Goal: Information Seeking & Learning: Check status

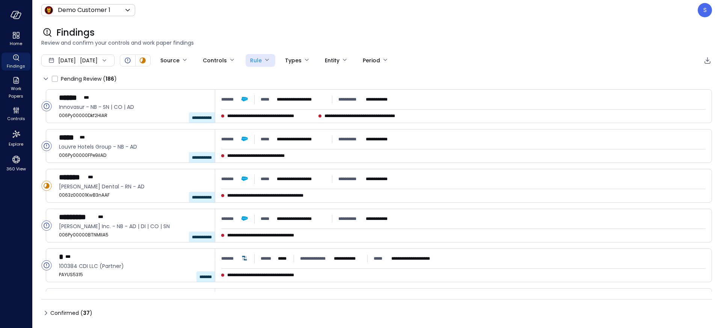
scroll to position [52, 0]
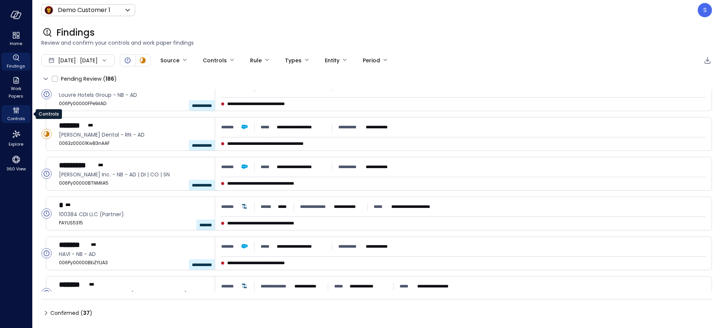
click at [16, 116] on span "Controls" at bounding box center [16, 119] width 18 height 8
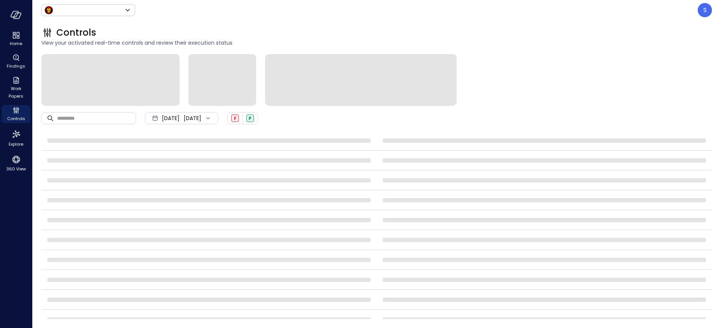
type input "*****"
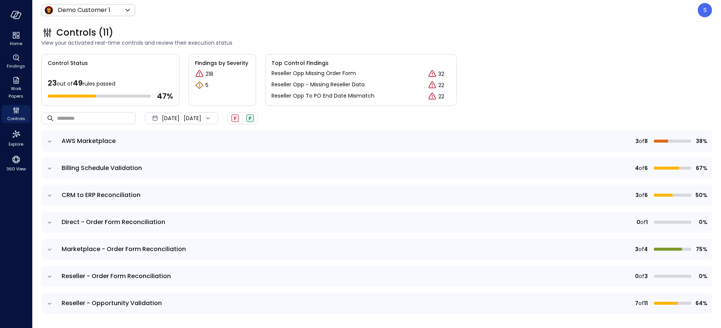
click at [212, 116] on icon at bounding box center [208, 118] width 8 height 8
click at [180, 161] on li "Current Year [DATE]" at bounding box center [186, 163] width 60 height 12
click at [49, 248] on icon "expand row" at bounding box center [50, 250] width 8 height 8
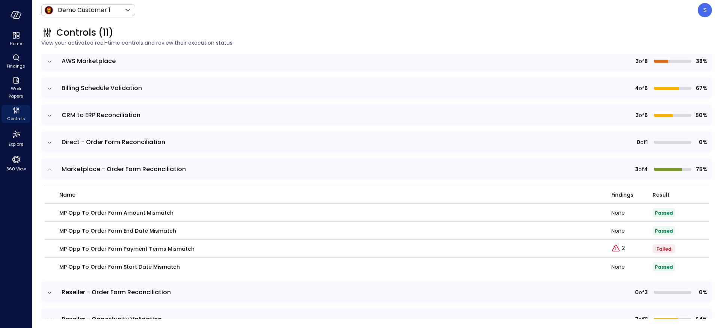
scroll to position [81, 0]
click at [623, 248] on p "2" at bounding box center [623, 248] width 3 height 8
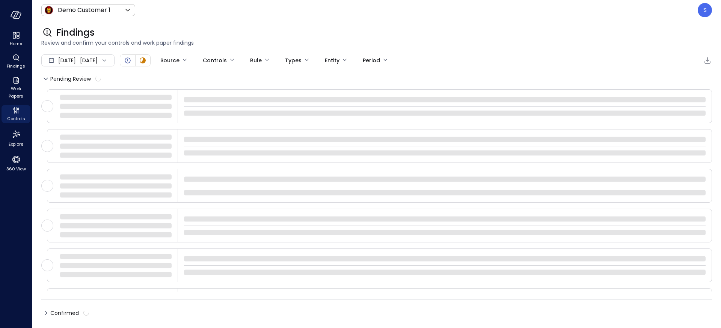
type input "****"
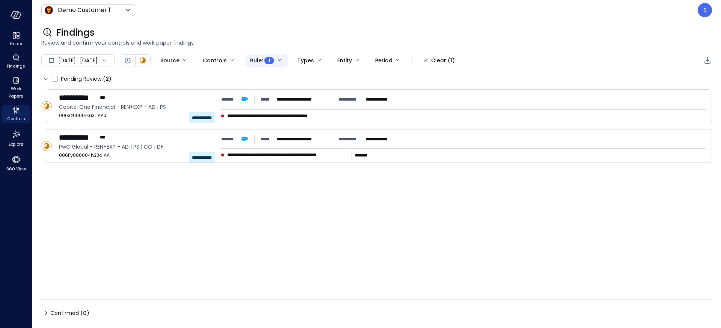
click at [304, 59] on body "**********" at bounding box center [360, 164] width 721 height 328
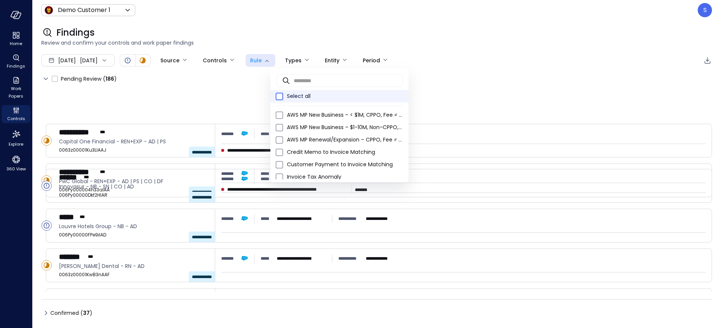
type input "**********"
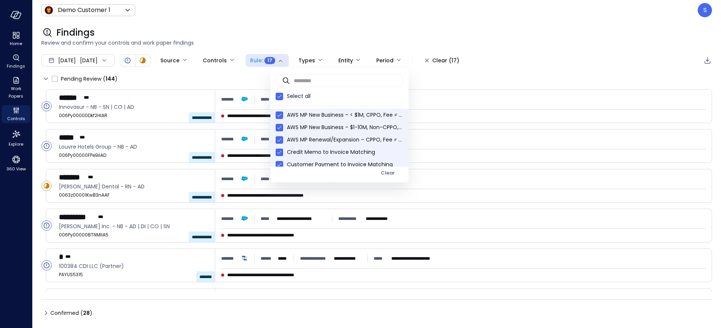
click at [13, 119] on div at bounding box center [360, 164] width 721 height 328
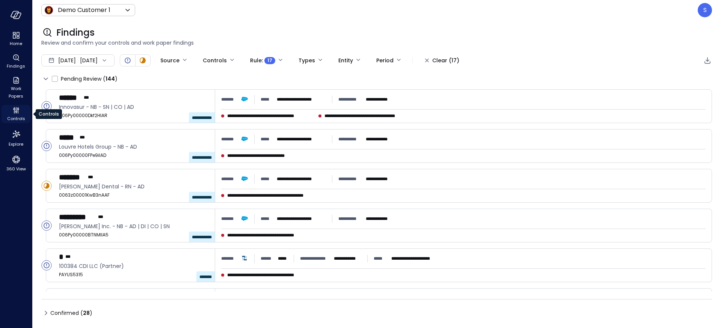
click at [14, 116] on span "Controls" at bounding box center [16, 119] width 18 height 8
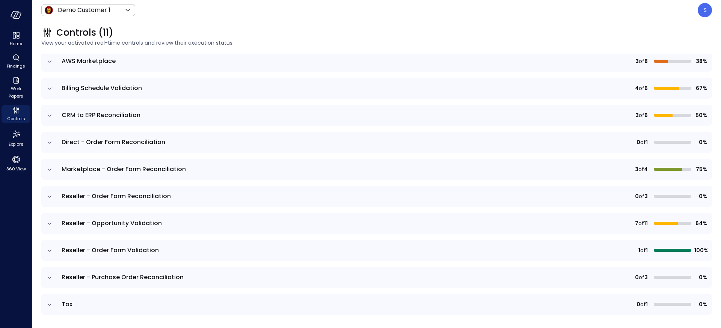
scroll to position [82, 0]
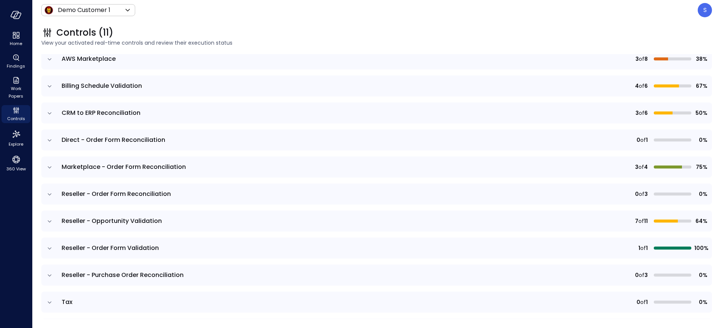
click at [48, 276] on icon "expand row" at bounding box center [50, 276] width 8 height 8
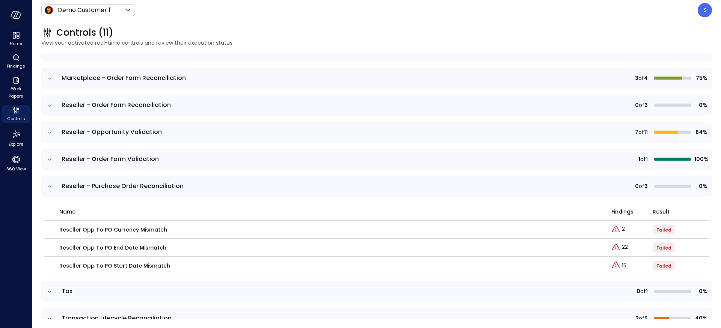
scroll to position [173, 0]
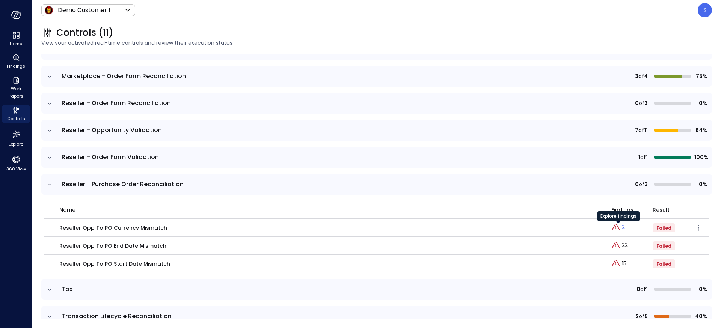
click at [623, 226] on p "2" at bounding box center [623, 227] width 3 height 8
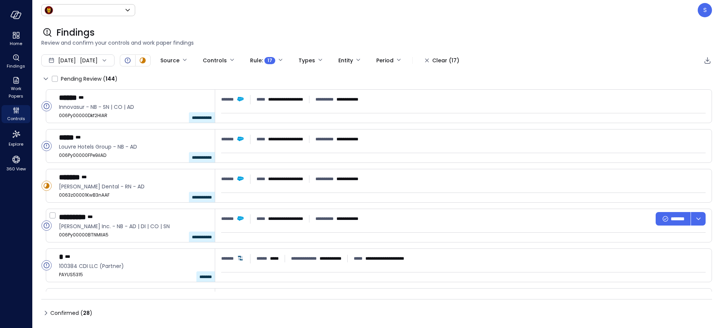
type input "*****"
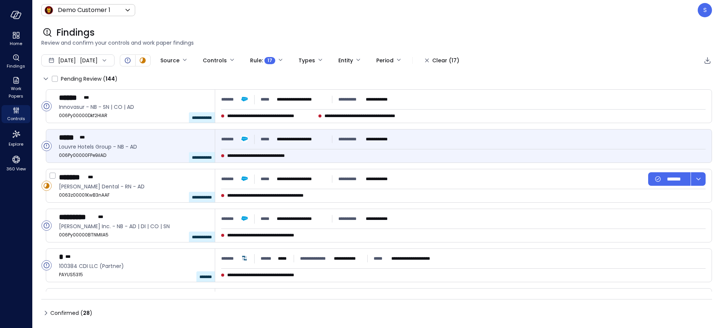
type input "****"
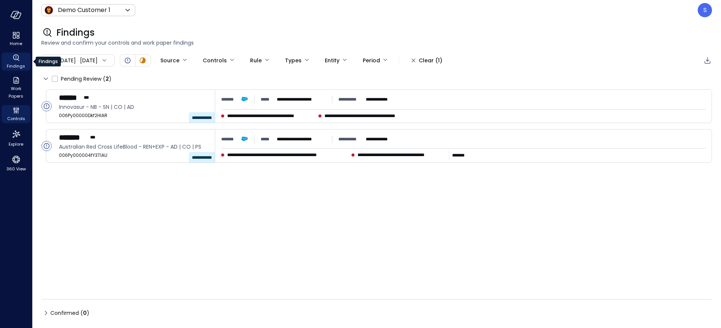
click at [17, 60] on icon "Findings" at bounding box center [16, 57] width 9 height 9
click at [16, 119] on span "Controls" at bounding box center [16, 119] width 18 height 8
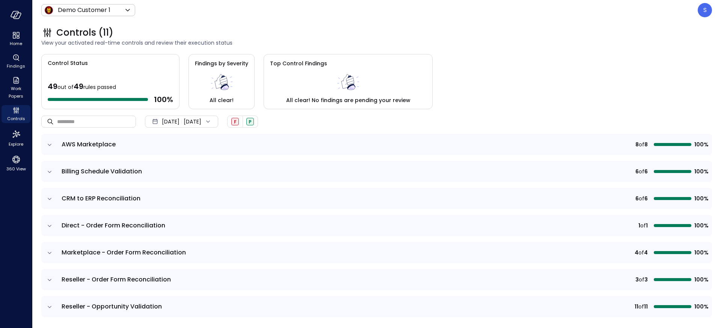
click at [212, 119] on icon at bounding box center [208, 122] width 8 height 8
click at [187, 164] on li "Current Year [DATE]" at bounding box center [186, 167] width 60 height 12
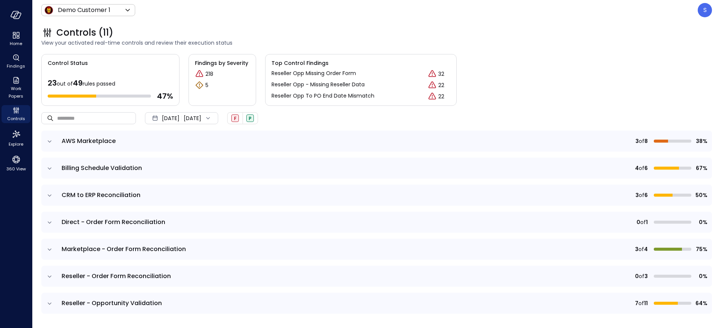
click at [48, 141] on icon "expand row" at bounding box center [50, 141] width 4 height 2
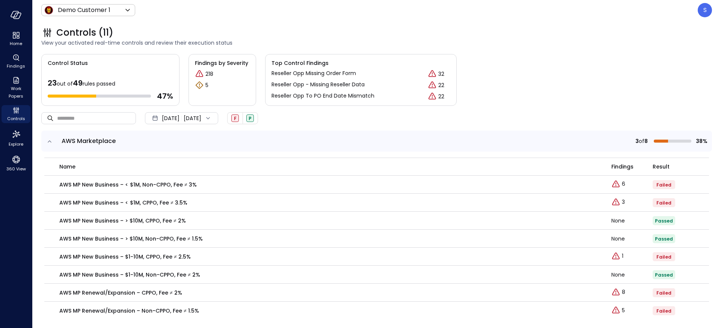
click at [48, 141] on icon "expand row" at bounding box center [50, 142] width 8 height 8
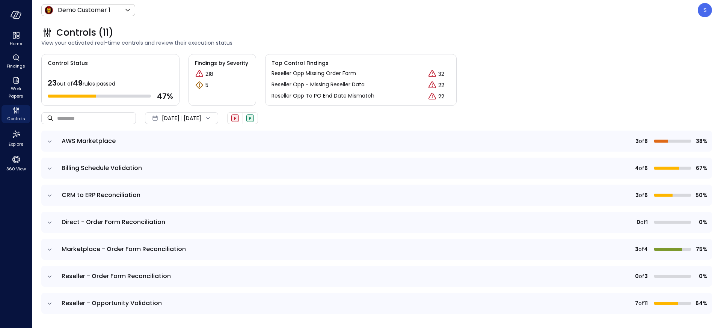
click at [50, 169] on icon "expand row" at bounding box center [50, 169] width 8 height 8
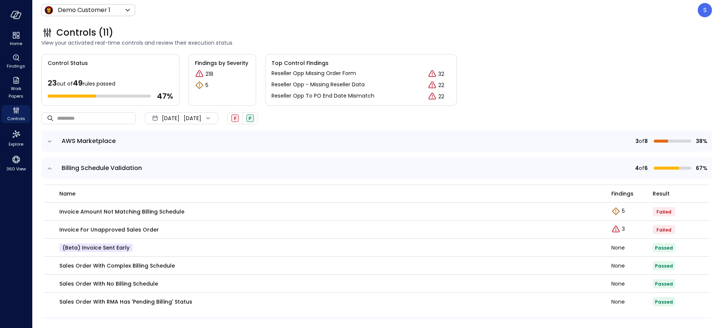
click at [50, 169] on icon "expand row" at bounding box center [50, 169] width 8 height 8
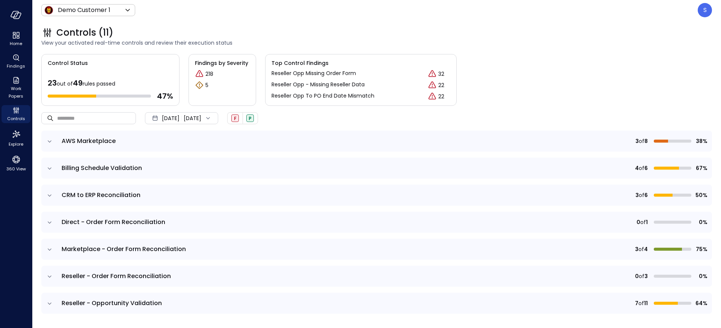
click at [50, 194] on icon "expand row" at bounding box center [50, 196] width 8 height 8
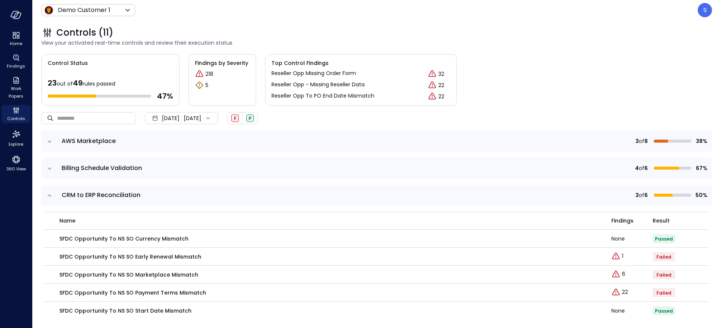
click at [50, 194] on icon "expand row" at bounding box center [50, 196] width 8 height 8
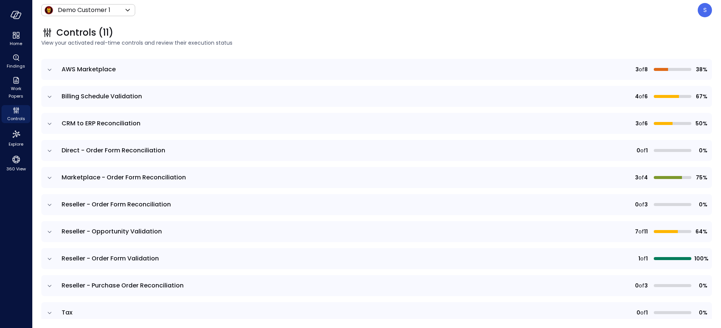
scroll to position [74, 0]
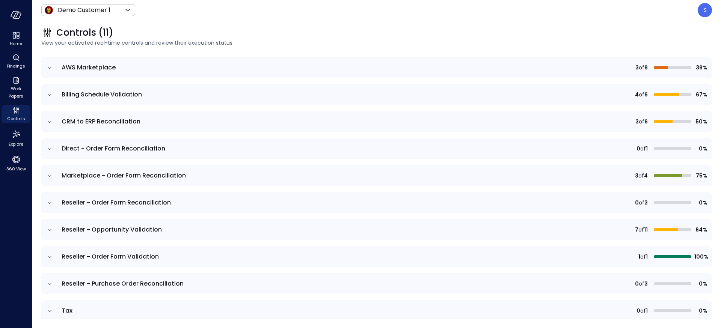
click at [51, 175] on icon "expand row" at bounding box center [50, 176] width 4 height 2
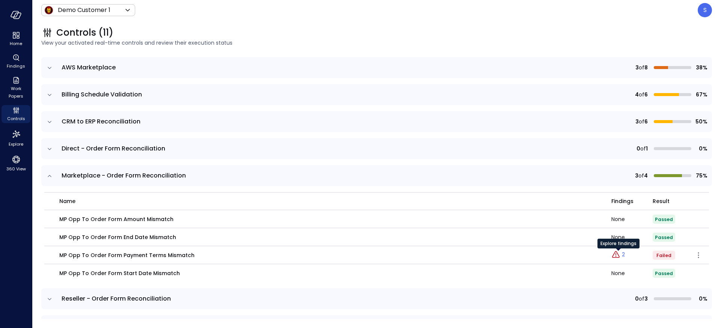
click at [623, 255] on p "2" at bounding box center [623, 255] width 3 height 8
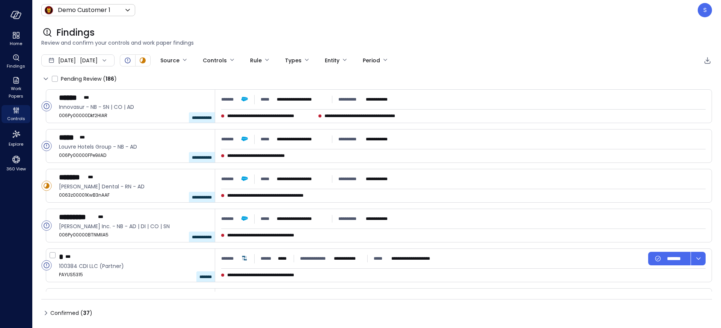
type input "****"
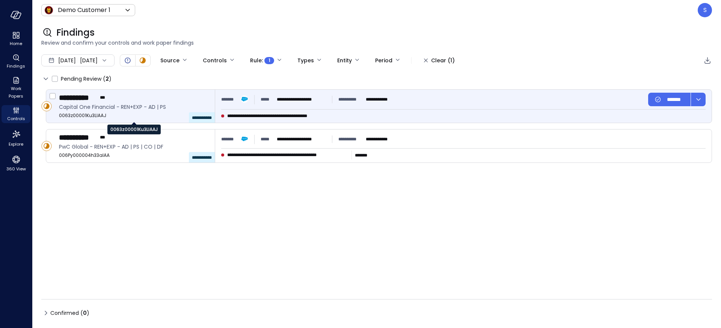
click at [127, 117] on span "0063z00001Ku3LlAAJ" at bounding box center [134, 116] width 150 height 8
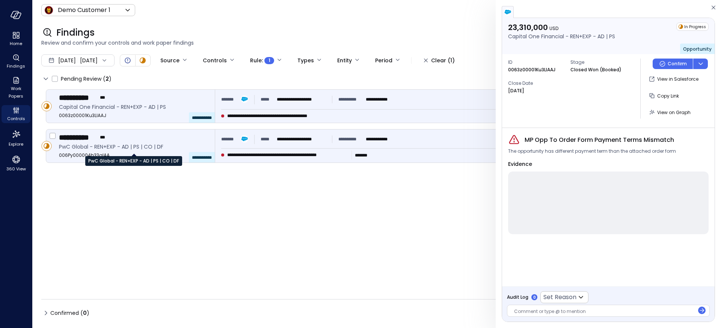
click at [95, 148] on span "PwC Global - REN+EXP - AD | PS | CO | DF" at bounding box center [134, 147] width 150 height 8
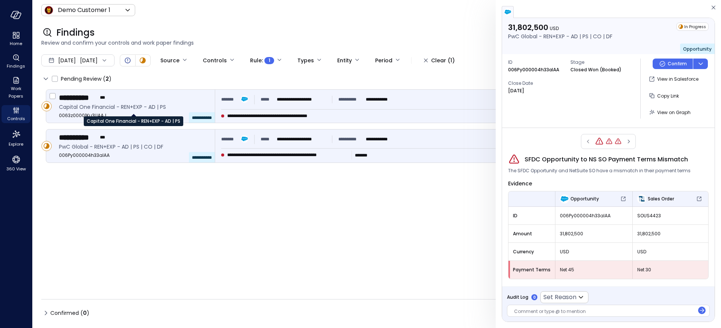
click at [95, 108] on span "Capital One Financial - REN+EXP - AD | PS" at bounding box center [134, 107] width 150 height 8
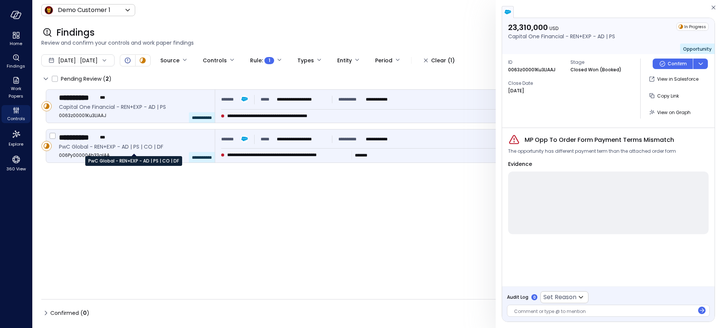
click at [117, 147] on span "PwC Global - REN+EXP - AD | PS | CO | DF" at bounding box center [134, 147] width 150 height 8
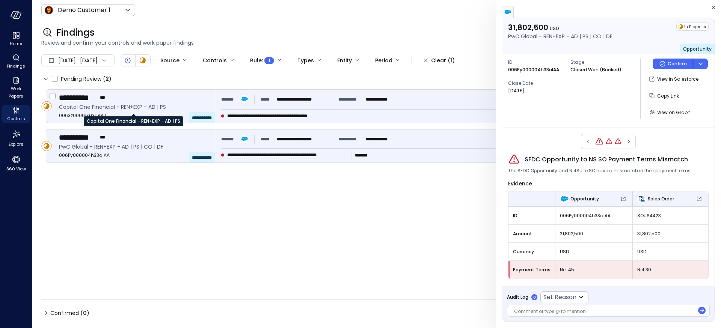
click at [122, 107] on span "Capital One Financial - REN+EXP - AD | PS" at bounding box center [134, 107] width 150 height 8
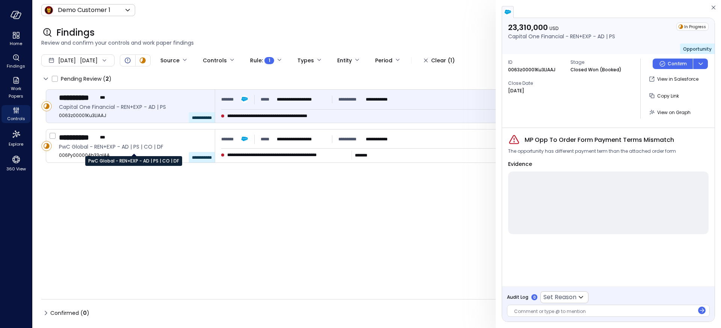
click at [129, 152] on div "PwC Global - REN+EXP - AD | PS | CO | DF" at bounding box center [133, 158] width 97 height 15
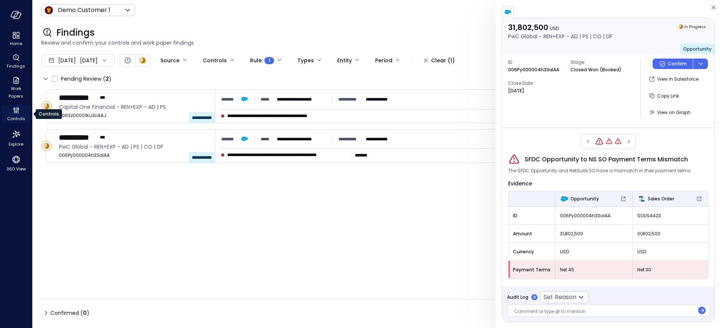
click at [15, 116] on span "Controls" at bounding box center [16, 119] width 18 height 8
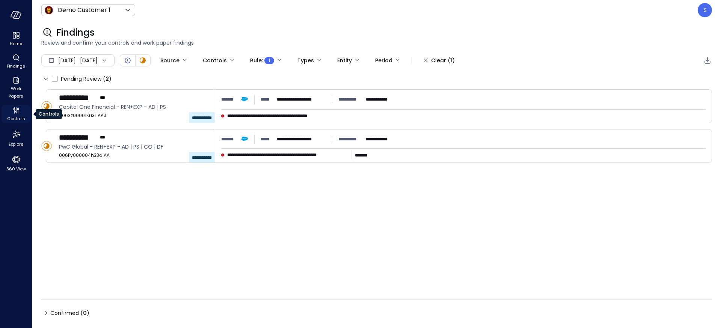
click at [15, 116] on span "Controls" at bounding box center [16, 119] width 18 height 8
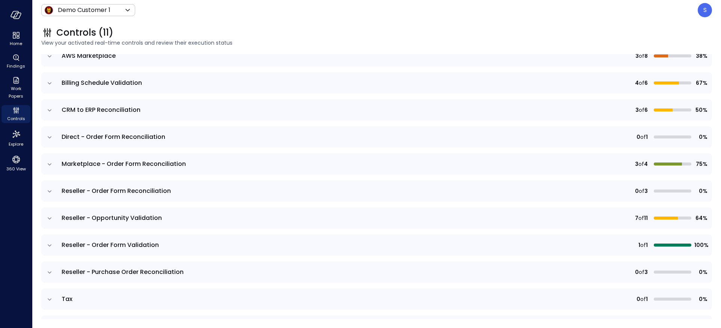
scroll to position [109, 0]
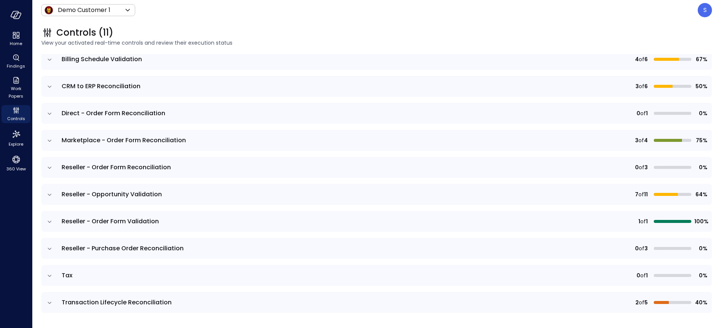
click at [48, 247] on icon "expand row" at bounding box center [50, 249] width 8 height 8
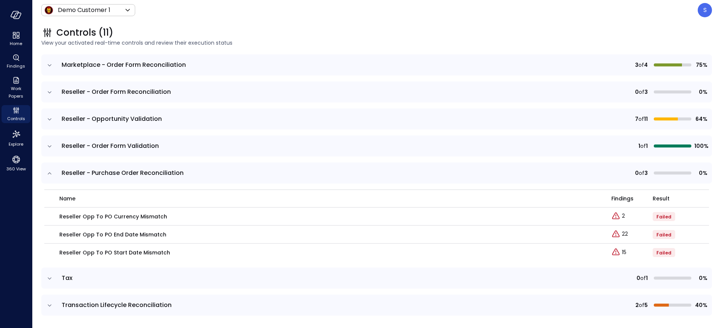
scroll to position [183, 0]
click at [622, 215] on div "Explore findings" at bounding box center [618, 208] width 42 height 15
click at [623, 216] on p "2" at bounding box center [623, 217] width 3 height 8
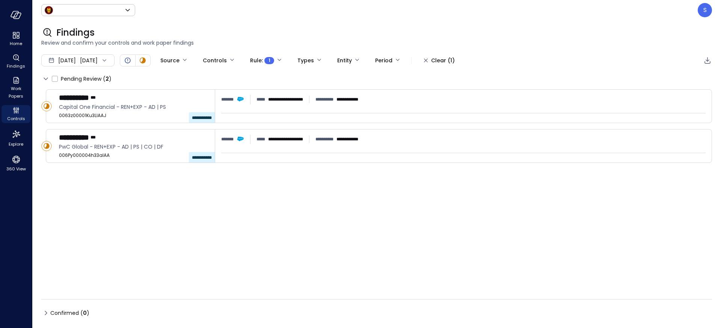
type input "*****"
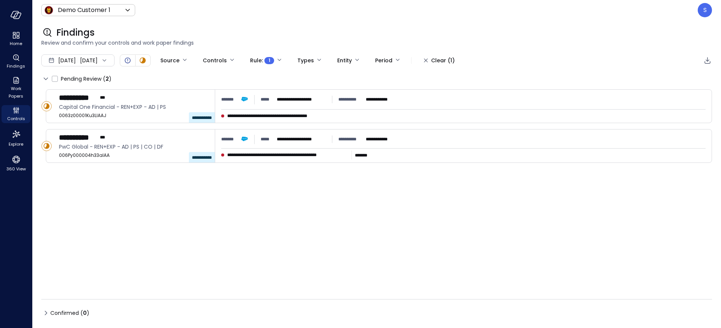
type input "****"
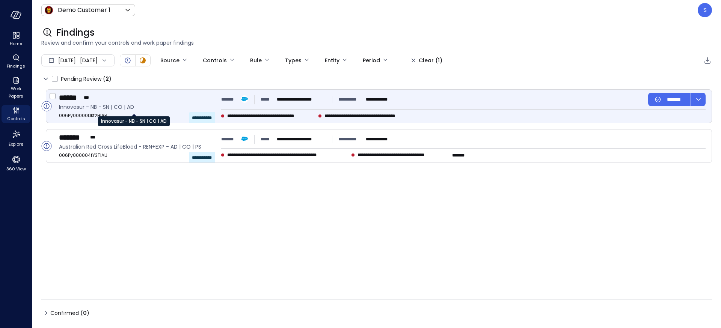
click at [120, 105] on span "Innovasur - NB - SN | CO | AD" at bounding box center [134, 107] width 150 height 8
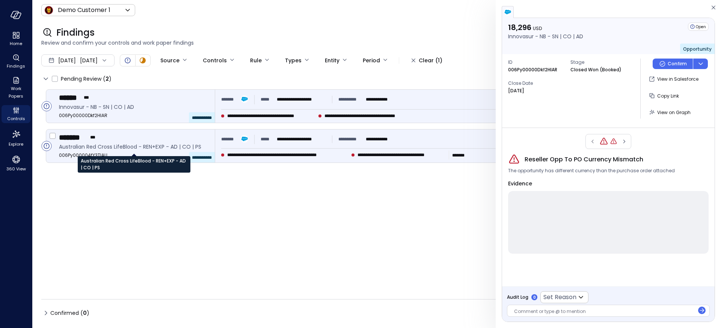
click at [109, 146] on span "Australian Red Cross LifeBlood - REN+EXP - AD | CO | PS" at bounding box center [134, 147] width 150 height 8
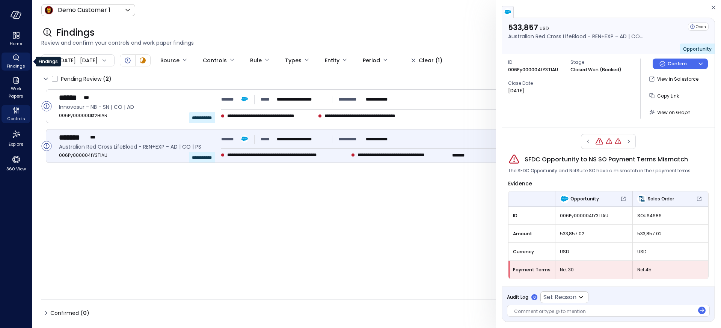
click at [17, 65] on span "Findings" at bounding box center [16, 66] width 18 height 8
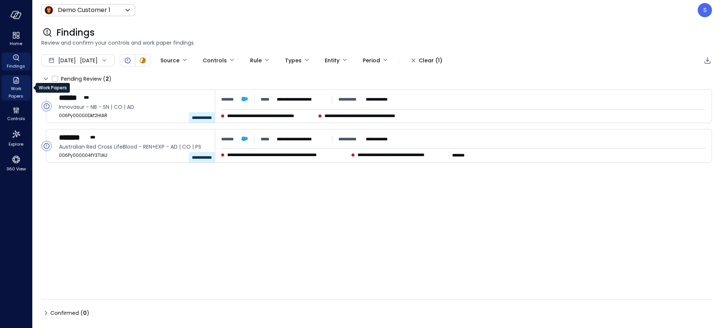
click at [17, 91] on span "Work Papers" at bounding box center [16, 92] width 23 height 15
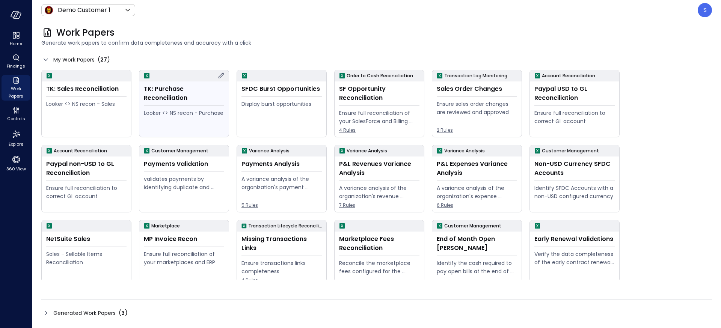
click at [167, 100] on div "TK: Purchase Reconciliation" at bounding box center [184, 93] width 80 height 18
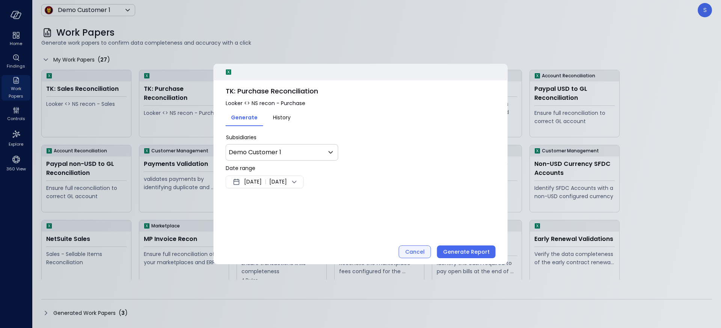
click at [411, 248] on div "Cancel" at bounding box center [415, 251] width 20 height 9
